Goal: Information Seeking & Learning: Learn about a topic

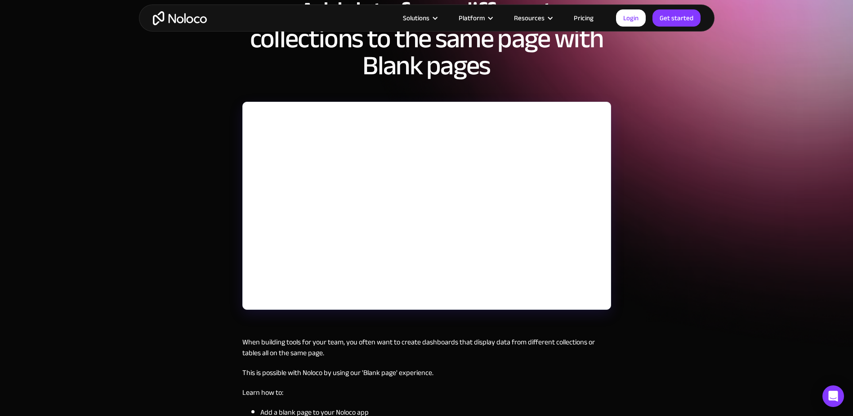
scroll to position [135, 0]
